Goal: Task Accomplishment & Management: Manage account settings

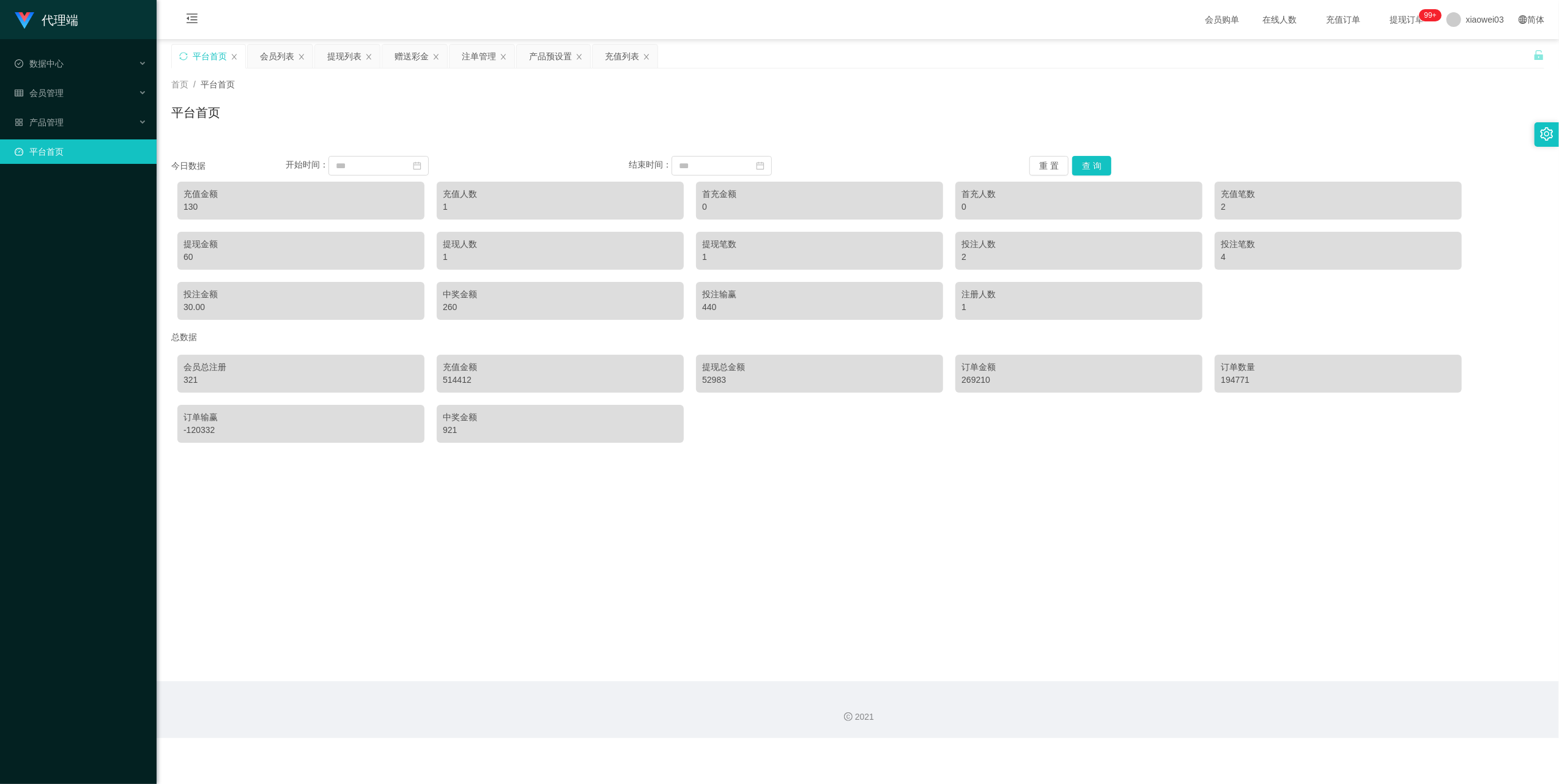
click at [89, 460] on div "代理端 数据中心 会员管理 会员列表 充值列表 提现列表 赠送彩金 会员加扣款 会员加减打码量 产品管理 开奖记录 注单管理 产品列表 即时注单 产品预设置 …" at bounding box center [78, 392] width 156 height 784
click at [1049, 156] on button "重 置" at bounding box center [1049, 165] width 39 height 20
click at [1042, 166] on button "重 置" at bounding box center [1049, 165] width 39 height 20
click at [549, 60] on div "产品预设置" at bounding box center [550, 56] width 43 height 23
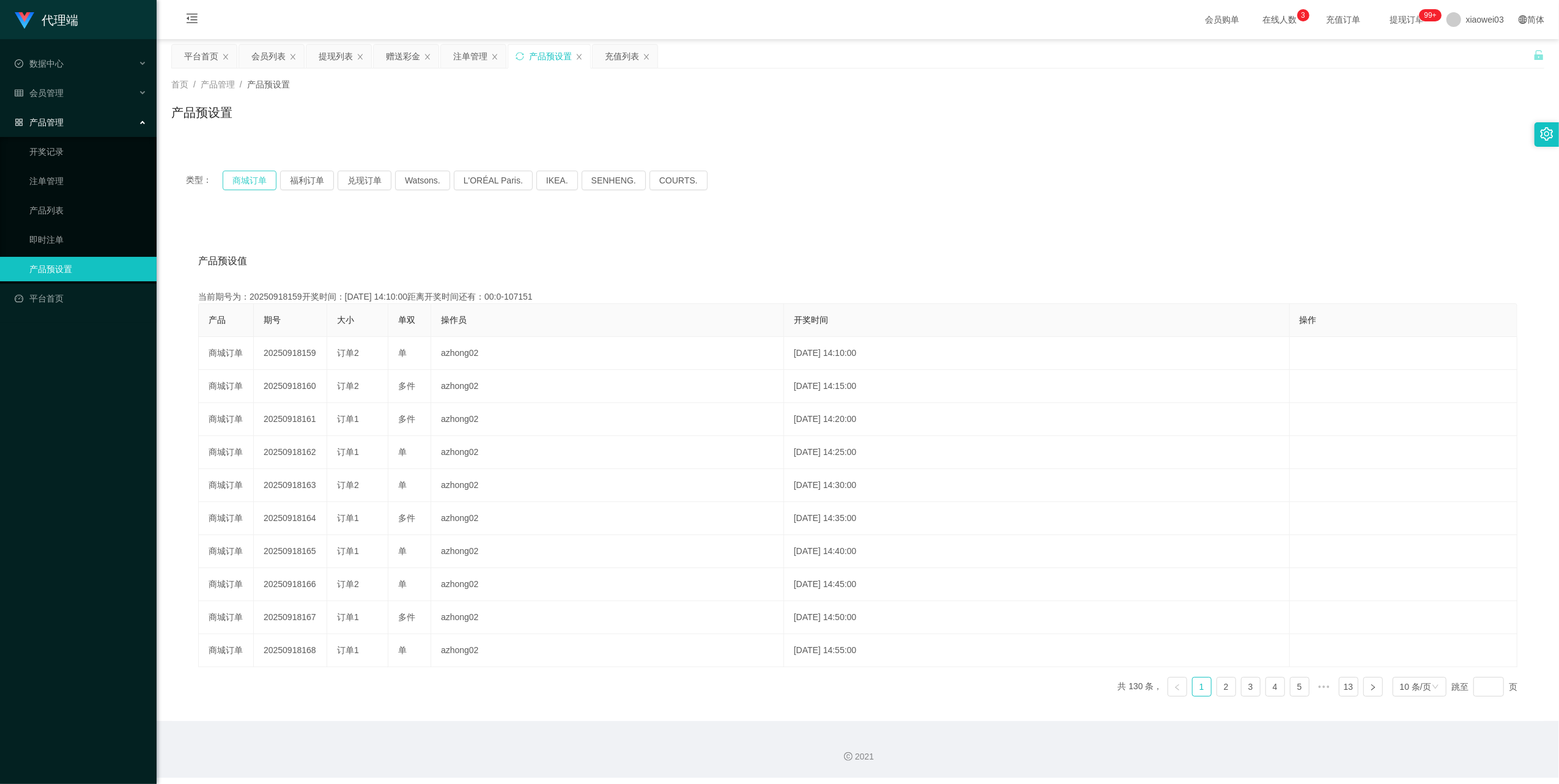
click at [233, 179] on button "商城订单" at bounding box center [250, 180] width 54 height 20
click at [461, 54] on div "注单管理" at bounding box center [470, 56] width 34 height 23
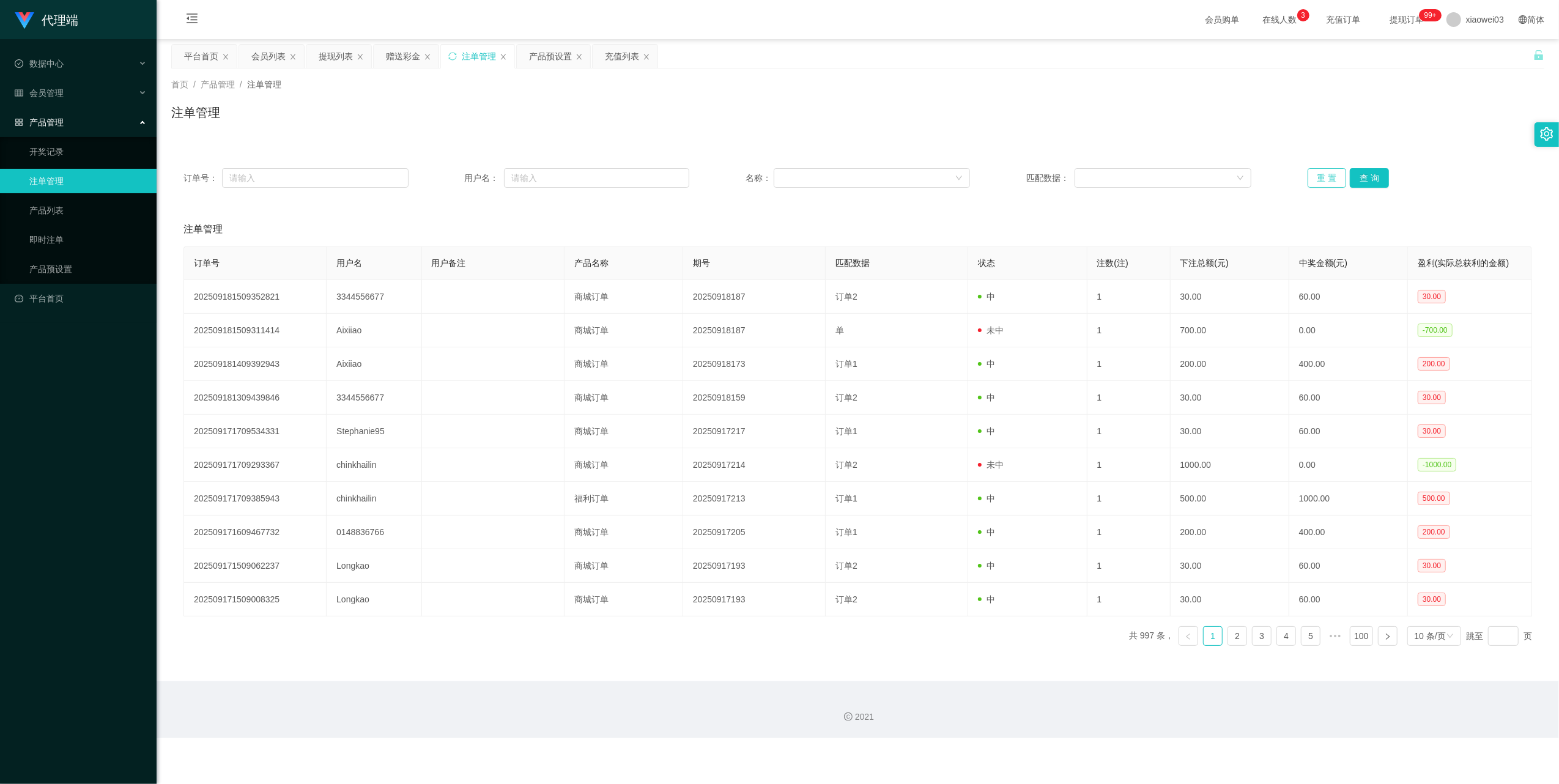
click at [1327, 176] on button "重 置" at bounding box center [1328, 178] width 39 height 20
click at [1322, 177] on button "重 置" at bounding box center [1328, 178] width 39 height 20
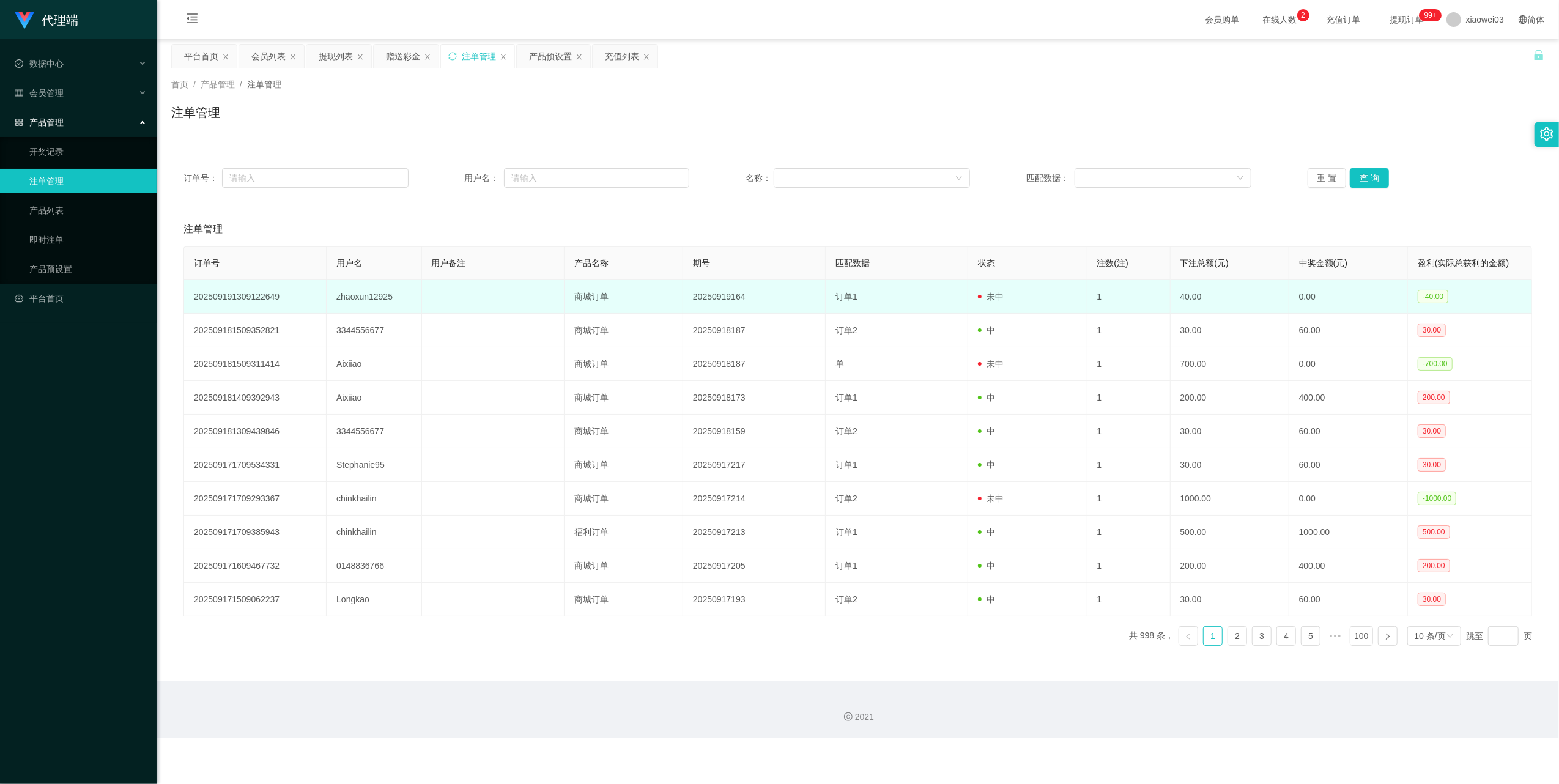
click at [375, 298] on td "zhaoxun12925" at bounding box center [374, 297] width 95 height 34
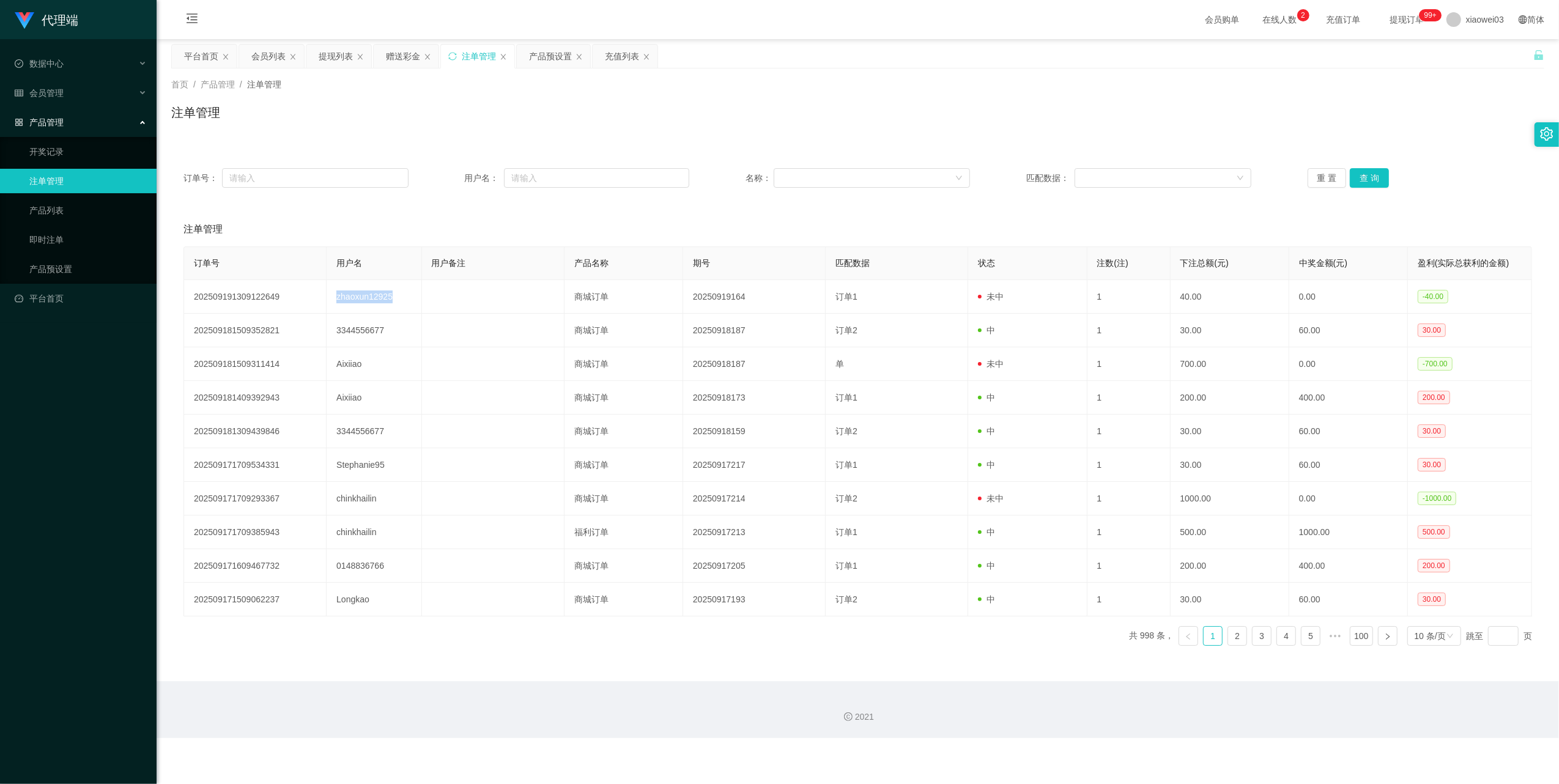
copy td "zhaoxun12925"
click at [256, 61] on div "会员列表" at bounding box center [268, 56] width 34 height 23
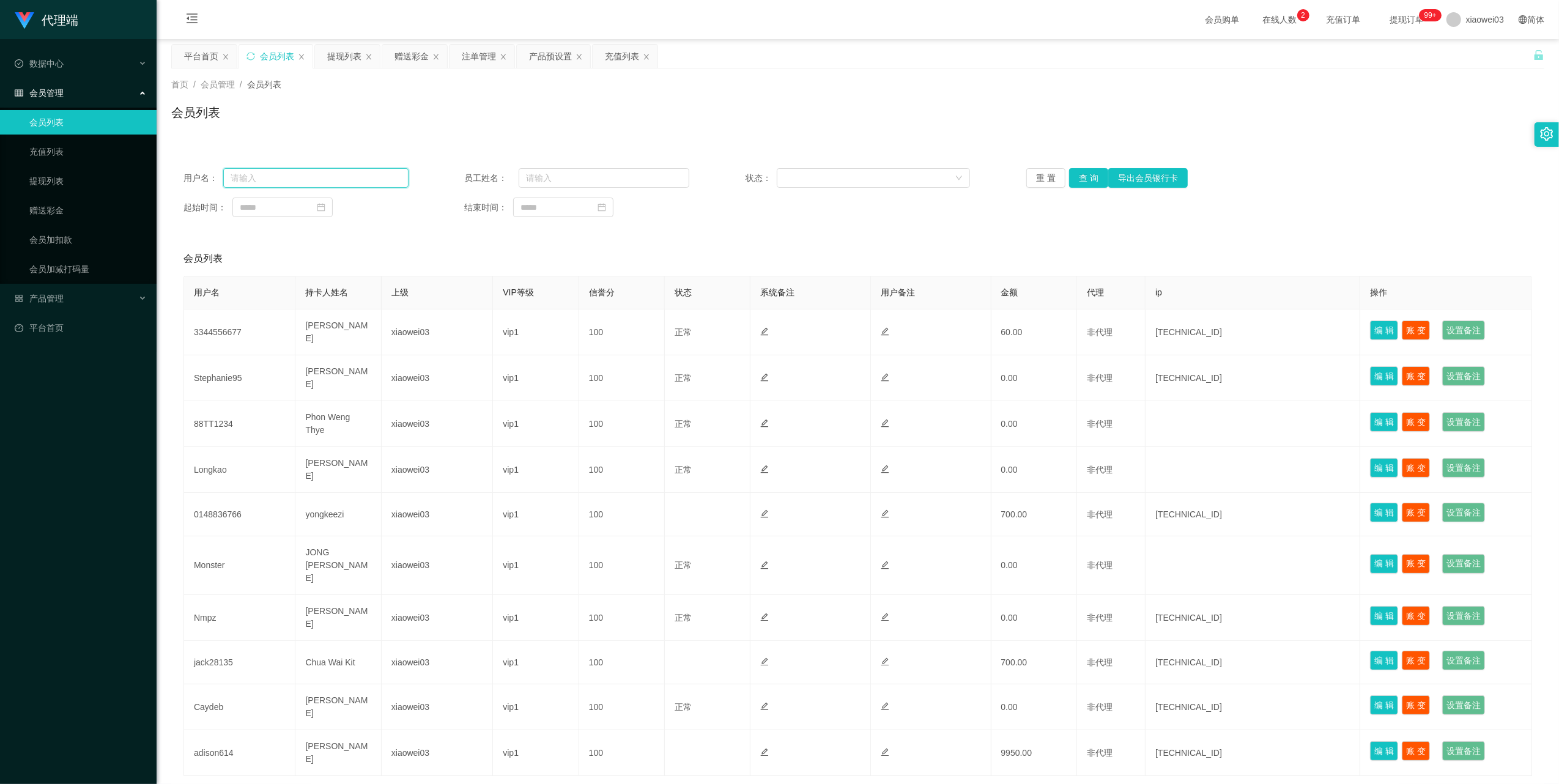
drag, startPoint x: 331, startPoint y: 175, endPoint x: 626, endPoint y: 238, distance: 301.7
click at [331, 175] on input "text" at bounding box center [315, 178] width 185 height 20
paste input "zhaoxun12925"
type input "zhaoxun12925"
click at [1087, 174] on button "查 询" at bounding box center [1089, 178] width 39 height 20
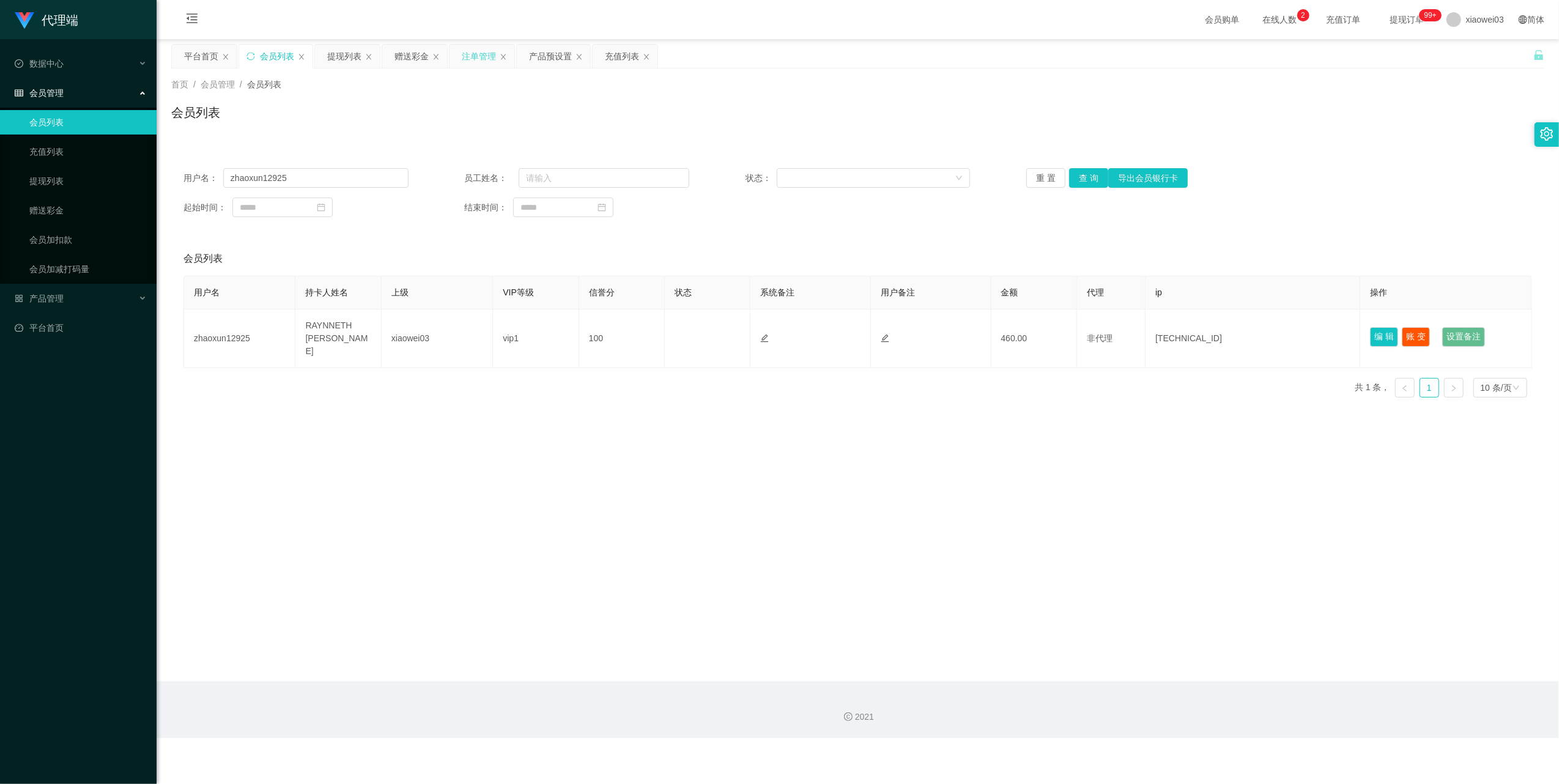
click at [470, 57] on div "注单管理" at bounding box center [479, 56] width 34 height 23
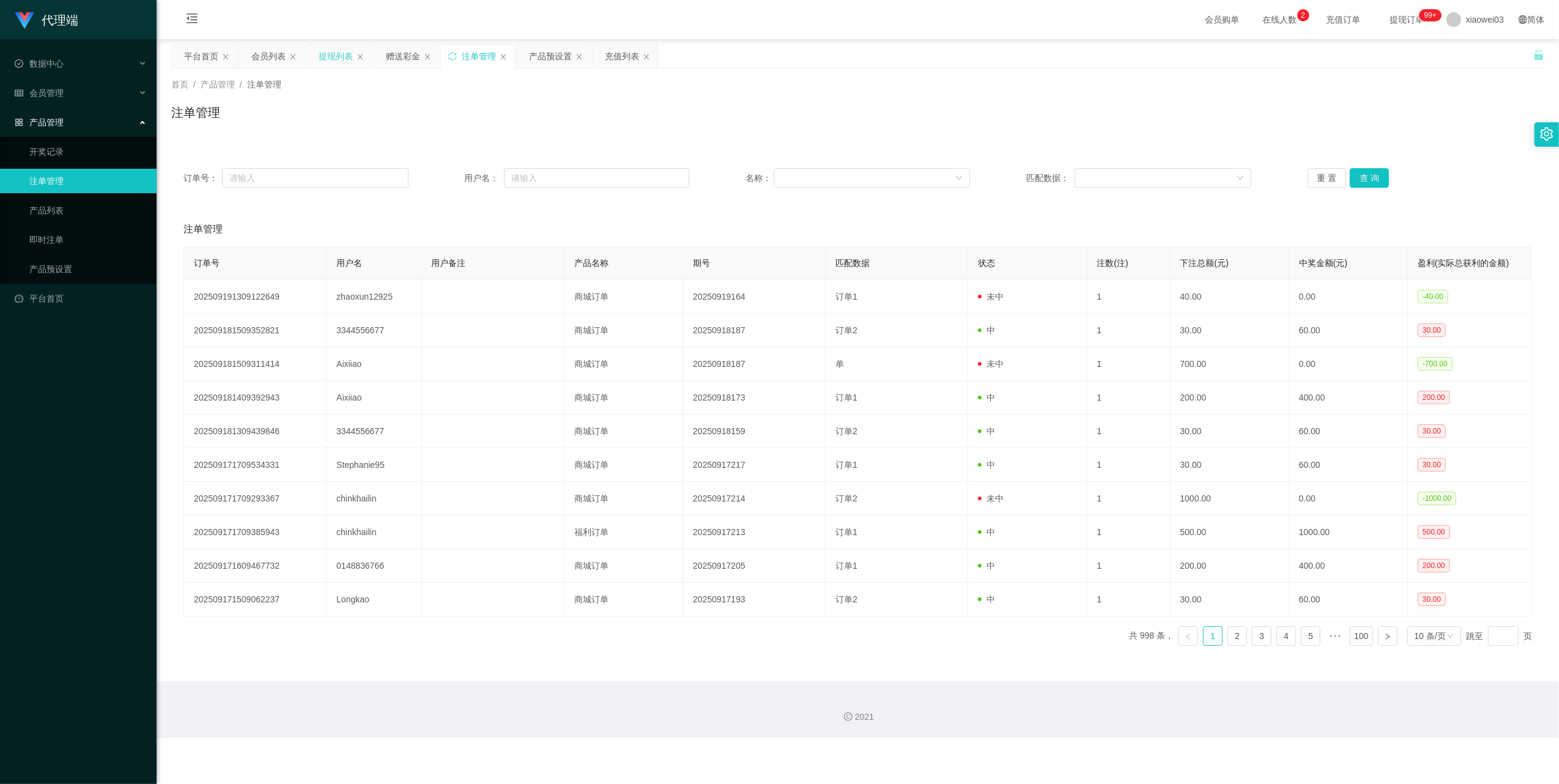
click at [315, 49] on div "提现列表" at bounding box center [339, 56] width 64 height 23
click at [336, 46] on div "提现列表" at bounding box center [336, 56] width 34 height 23
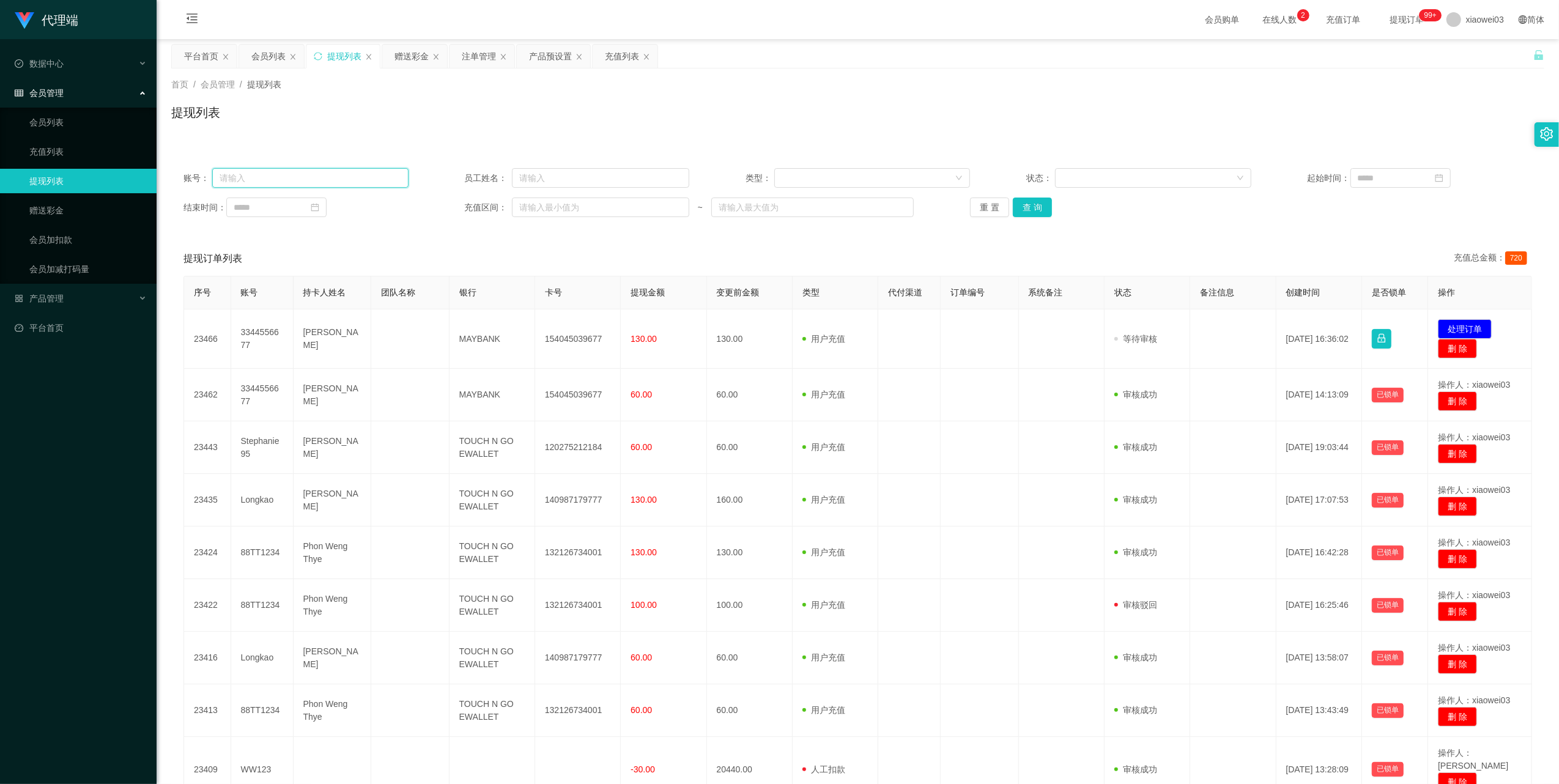
click at [386, 179] on input "text" at bounding box center [311, 178] width 196 height 20
paste input "zhaoxun12925"
type input "zhaoxun12925"
click at [1039, 203] on button "查 询" at bounding box center [1033, 207] width 39 height 20
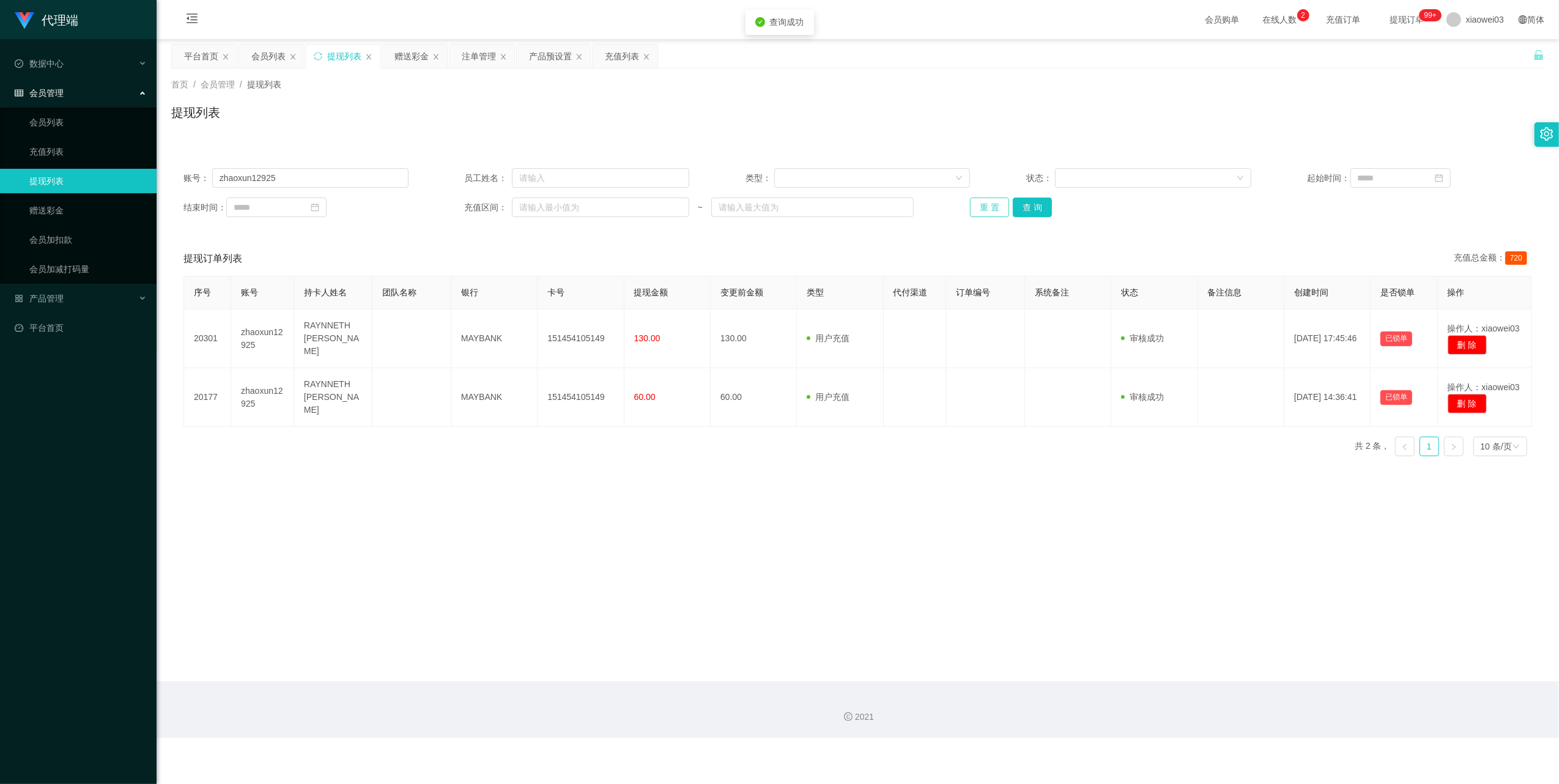
click at [984, 216] on button "重 置" at bounding box center [990, 207] width 39 height 20
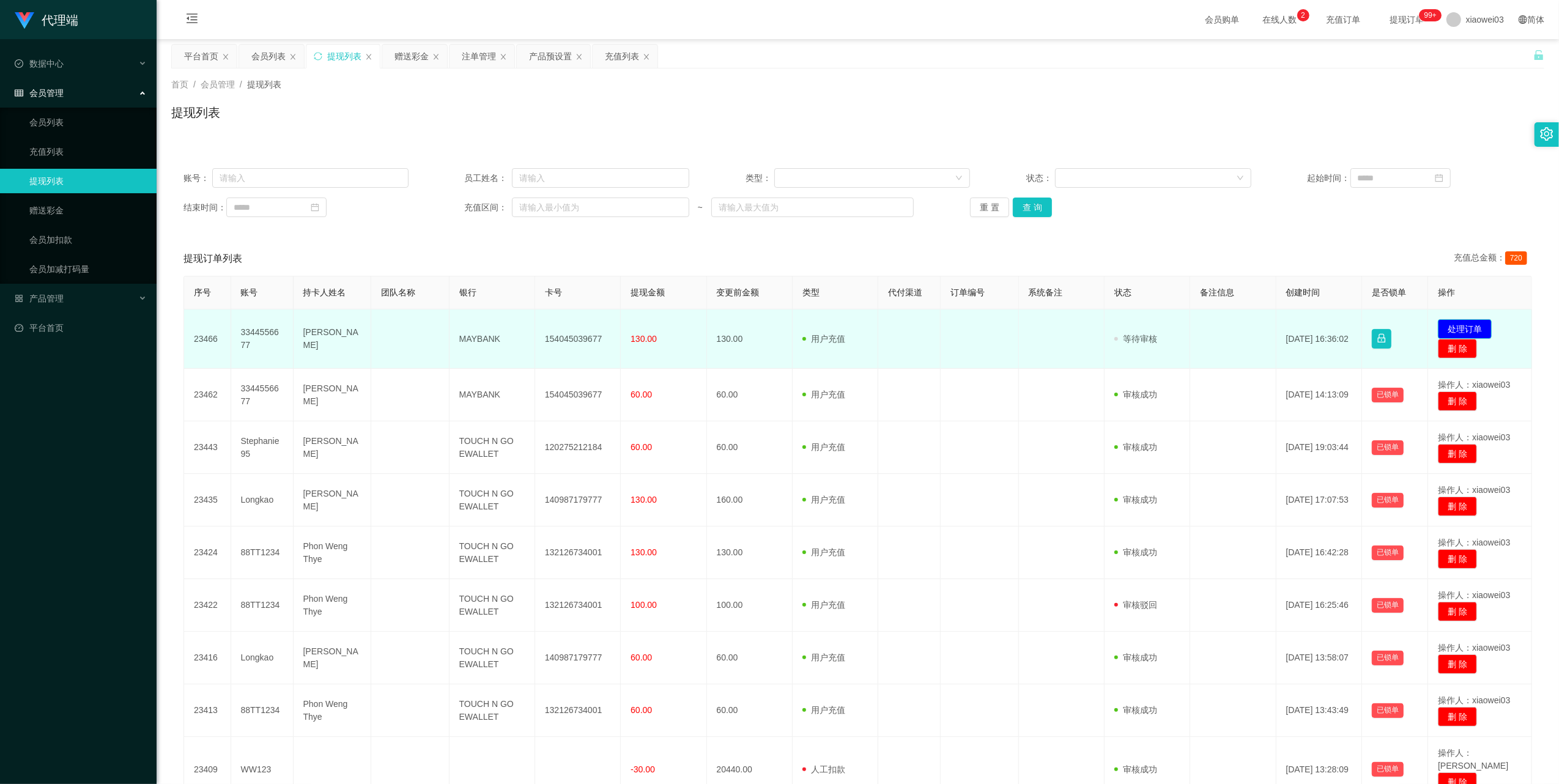
click at [1463, 325] on button "处理订单" at bounding box center [1464, 329] width 54 height 20
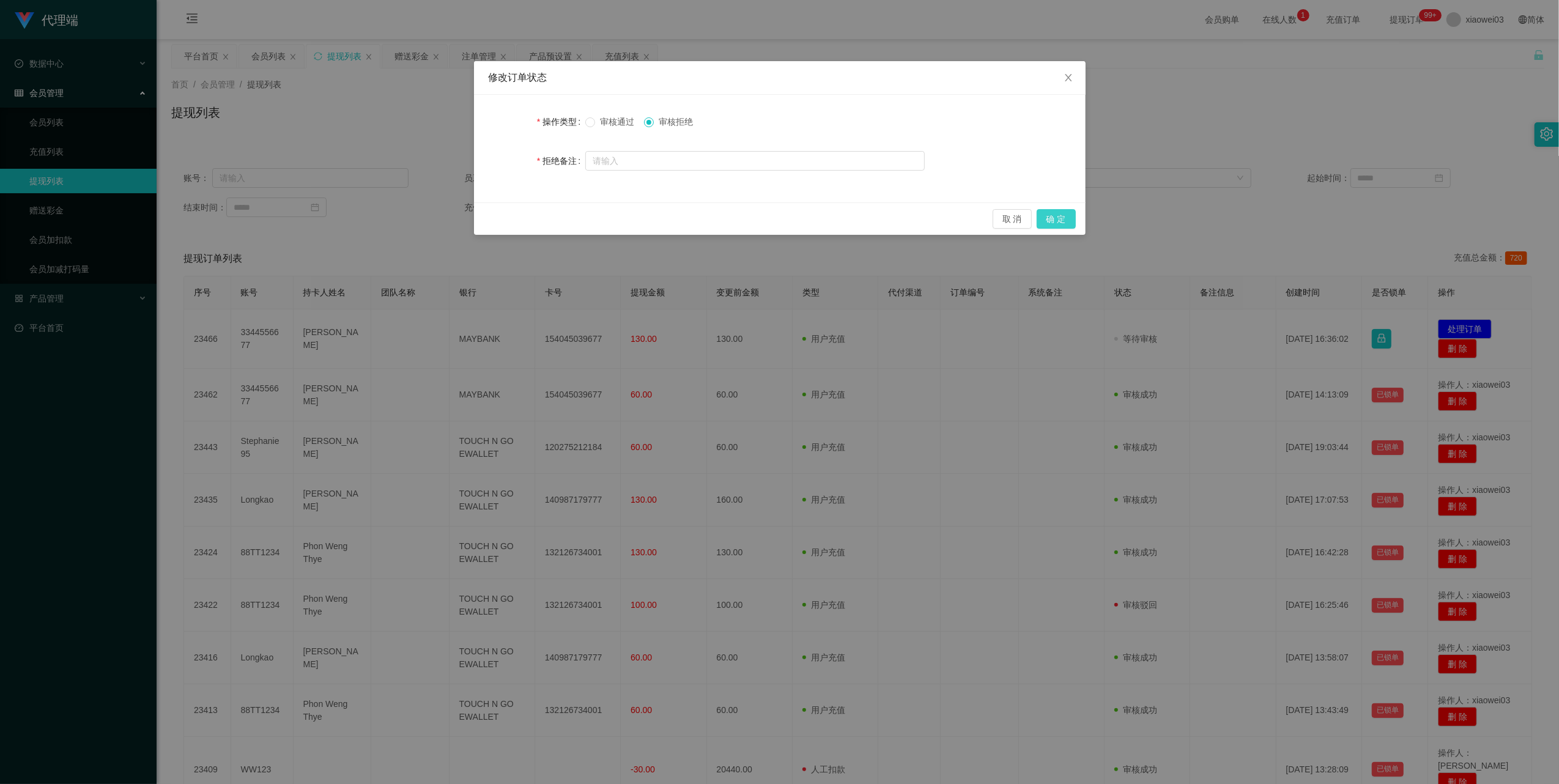
click at [1059, 213] on button "确 定" at bounding box center [1056, 219] width 39 height 20
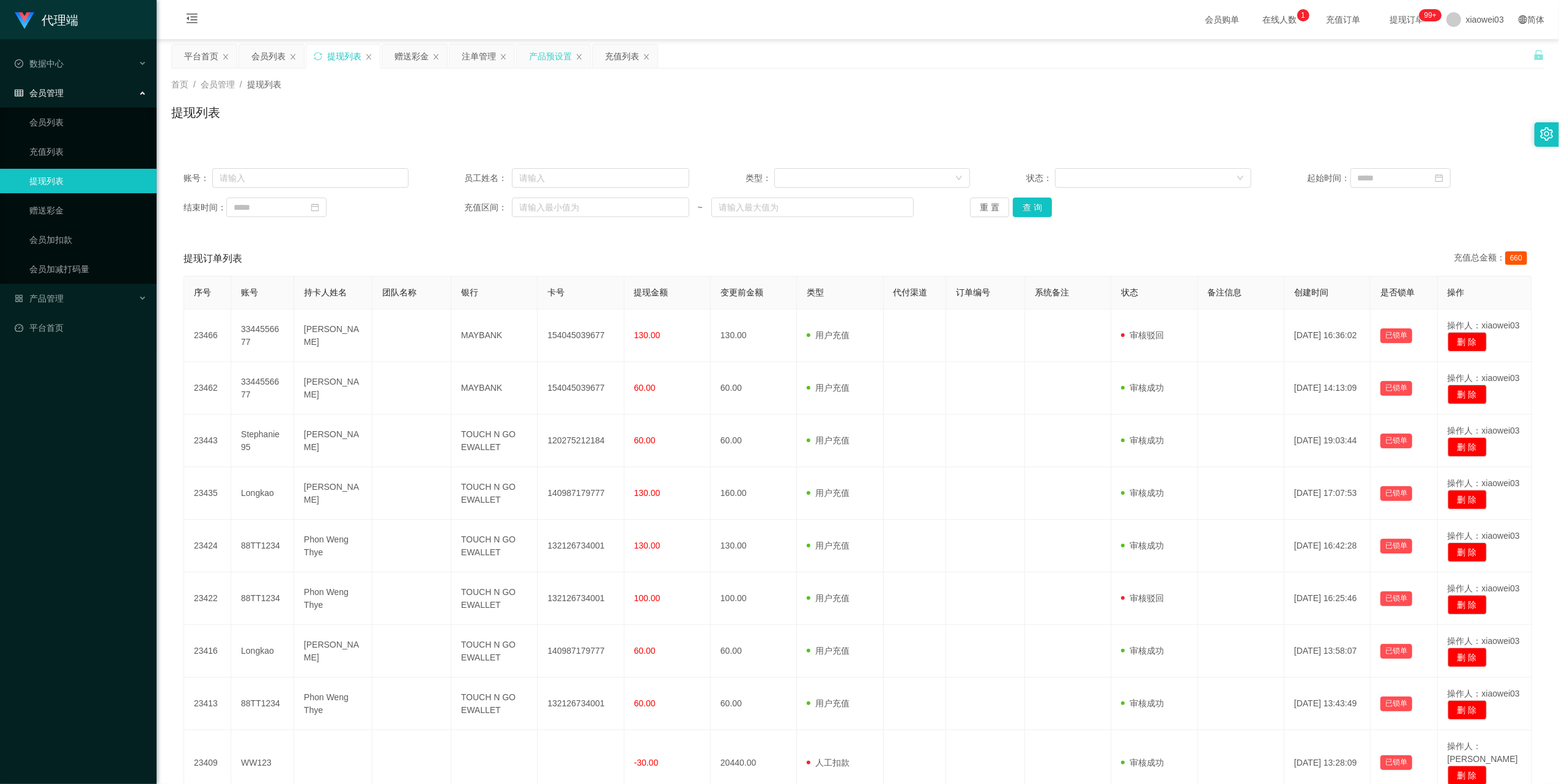
click at [559, 62] on div "产品预设置" at bounding box center [550, 56] width 43 height 23
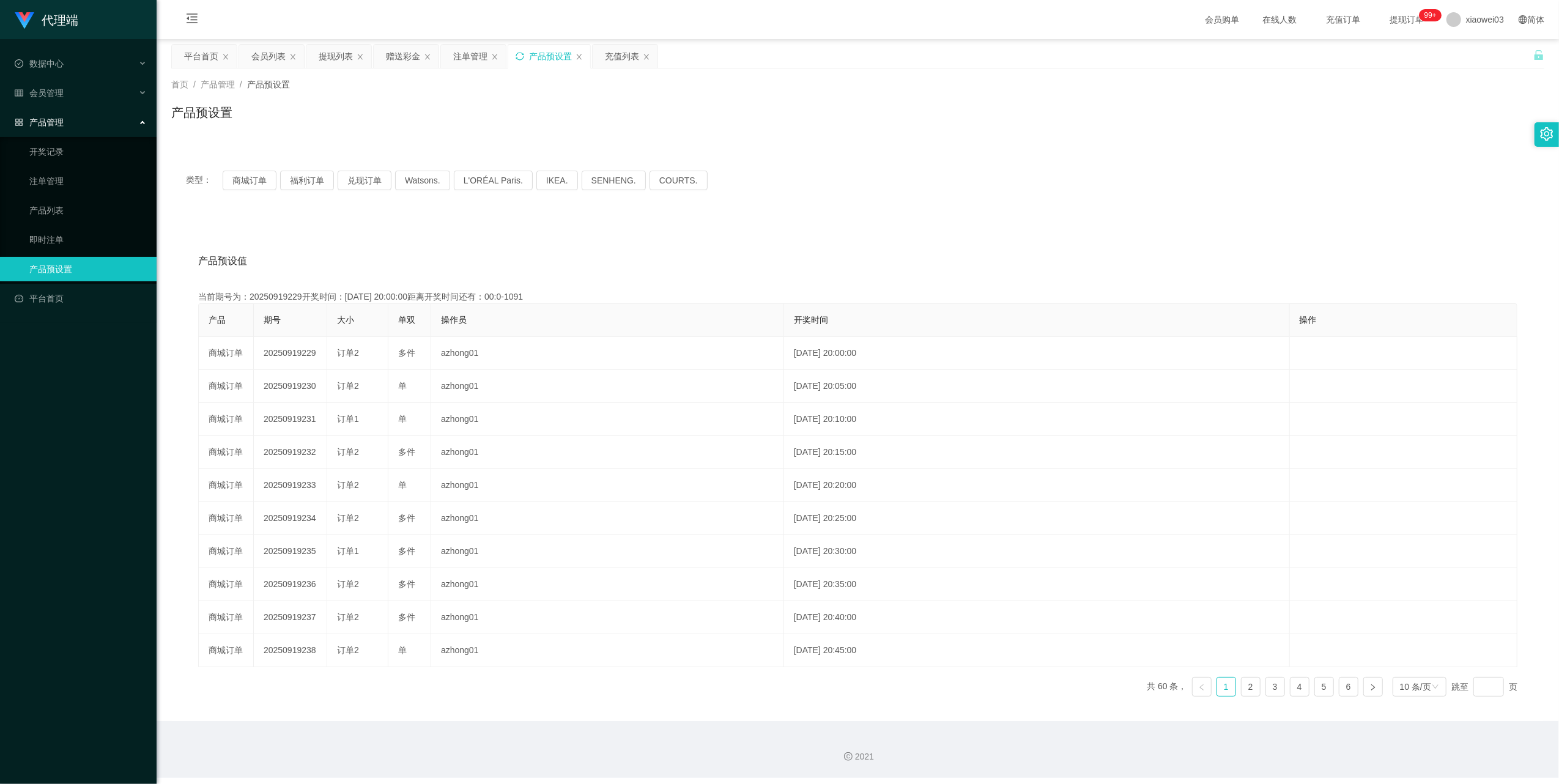
click at [524, 56] on icon "图标: sync" at bounding box center [520, 56] width 8 height 8
click at [146, 87] on div "会员管理" at bounding box center [78, 92] width 156 height 25
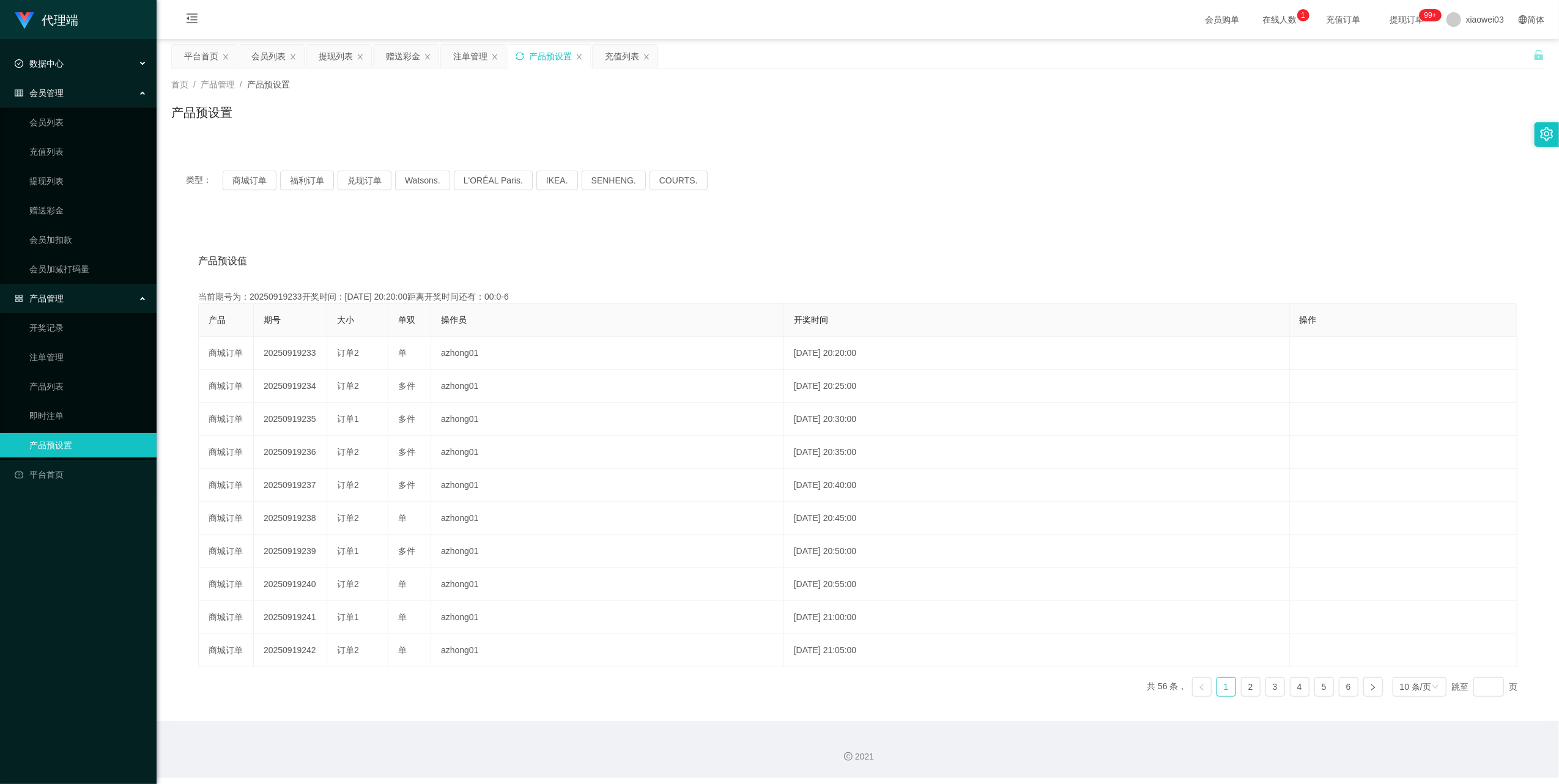
click at [142, 56] on div "数据中心" at bounding box center [78, 63] width 156 height 25
